Goal: Information Seeking & Learning: Find specific page/section

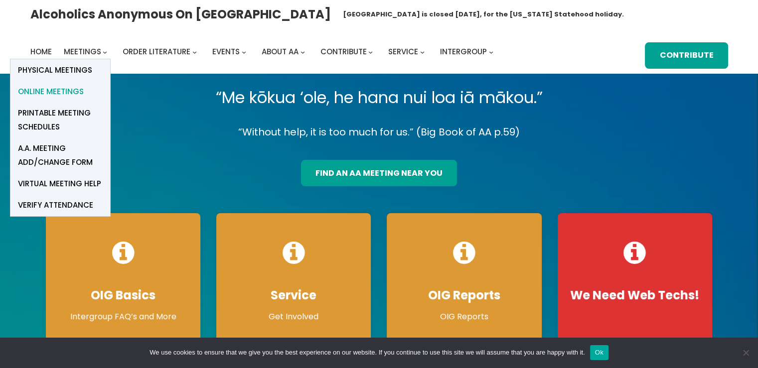
click at [66, 90] on span "Online Meetings" at bounding box center [51, 92] width 66 height 14
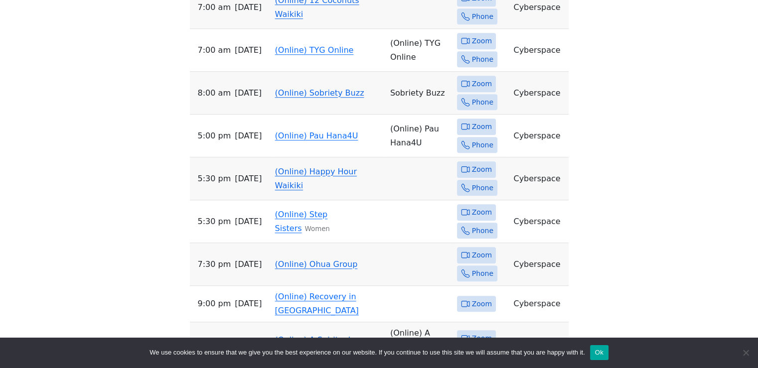
scroll to position [821, 0]
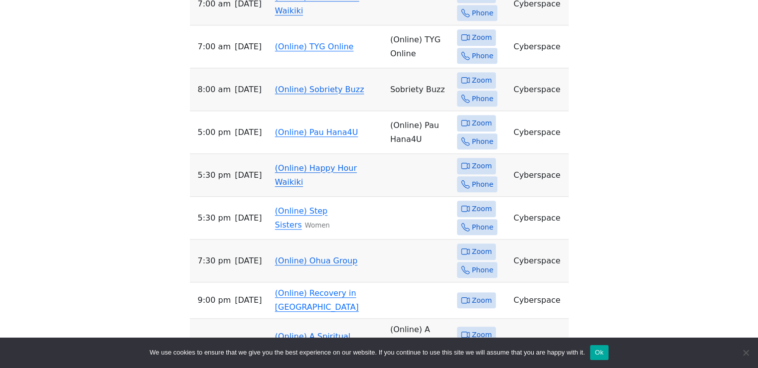
click at [357, 163] on link "(Online) Happy Hour Waikiki" at bounding box center [316, 174] width 82 height 23
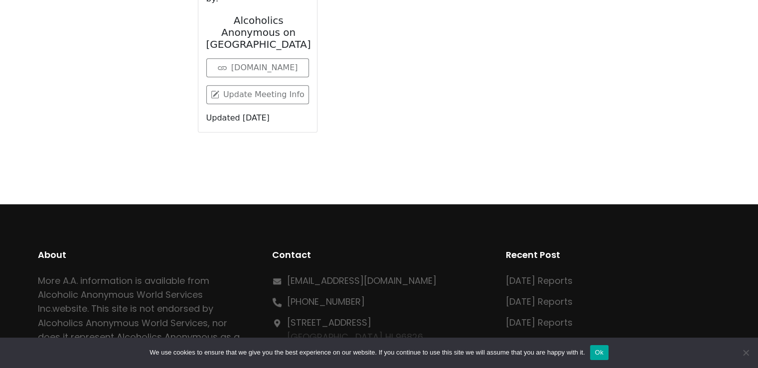
scroll to position [347, 0]
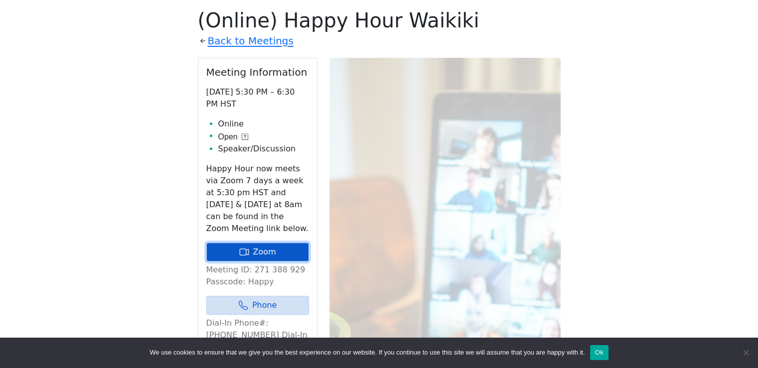
click at [250, 251] on link "Zoom" at bounding box center [257, 252] width 103 height 19
